Goal: Task Accomplishment & Management: Manage account settings

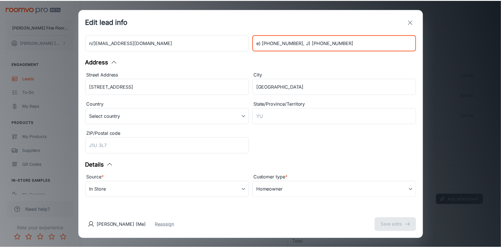
scroll to position [58, 0]
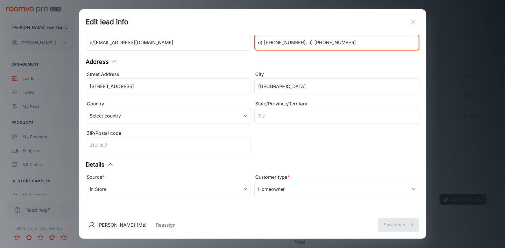
click at [413, 19] on icon "exit" at bounding box center [413, 22] width 7 height 7
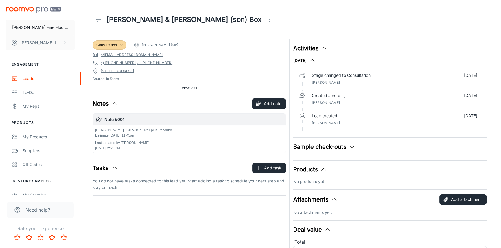
click at [91, 21] on header "[PERSON_NAME] & [PERSON_NAME] (son) Box" at bounding box center [291, 19] width 411 height 39
click at [101, 19] on icon at bounding box center [98, 19] width 7 height 7
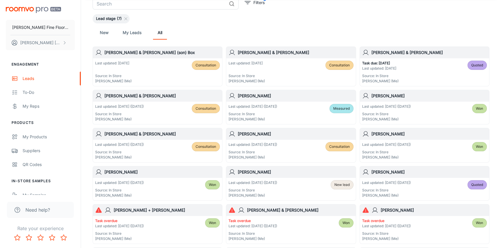
scroll to position [52, 0]
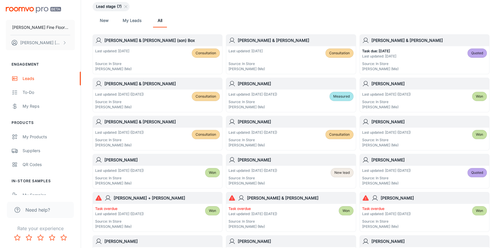
click at [290, 124] on h6 "[PERSON_NAME]" at bounding box center [295, 122] width 115 height 6
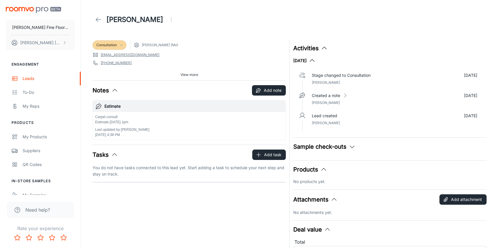
click at [119, 45] on icon at bounding box center [121, 45] width 5 height 5
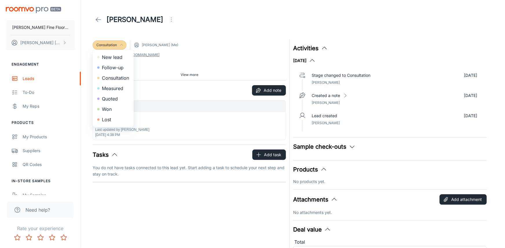
click at [117, 100] on li "Quoted" at bounding box center [113, 99] width 41 height 10
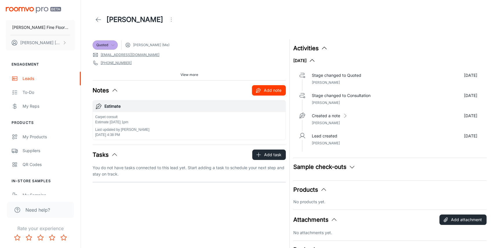
click at [284, 88] on button "Add note" at bounding box center [269, 90] width 34 height 10
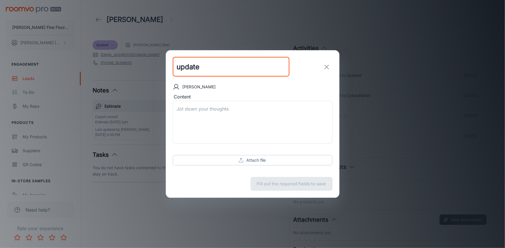
type input "update"
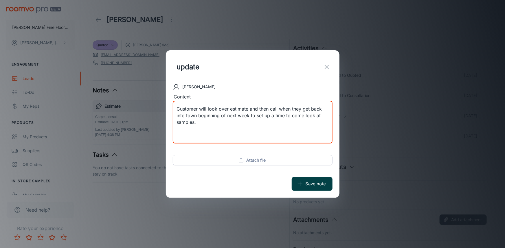
type textarea "Customer will look over estimate and then call when they get back into town beg…"
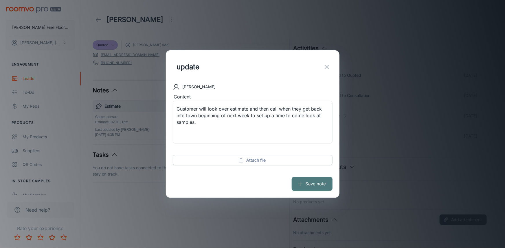
click at [319, 186] on button "Save note" at bounding box center [311, 184] width 41 height 14
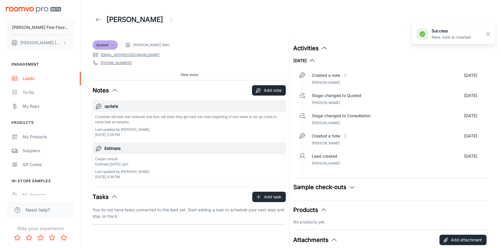
click at [99, 20] on icon at bounding box center [98, 19] width 7 height 7
